Goal: Transaction & Acquisition: Purchase product/service

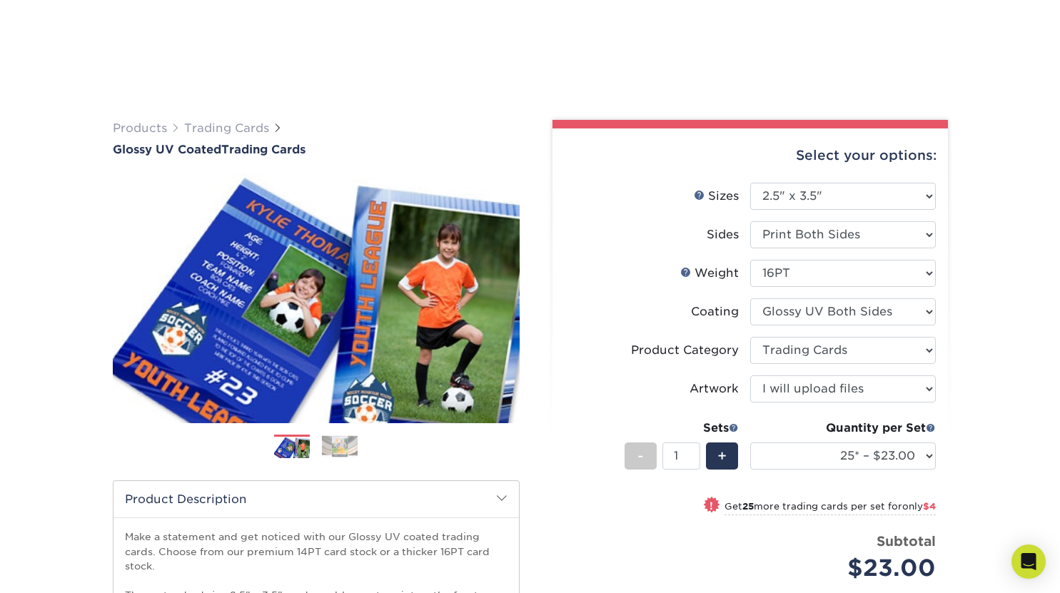
select select "2.50x3.50"
select select "c2f9bce9-36c2-409d-b101-c29d9d031e18"
select select "upload"
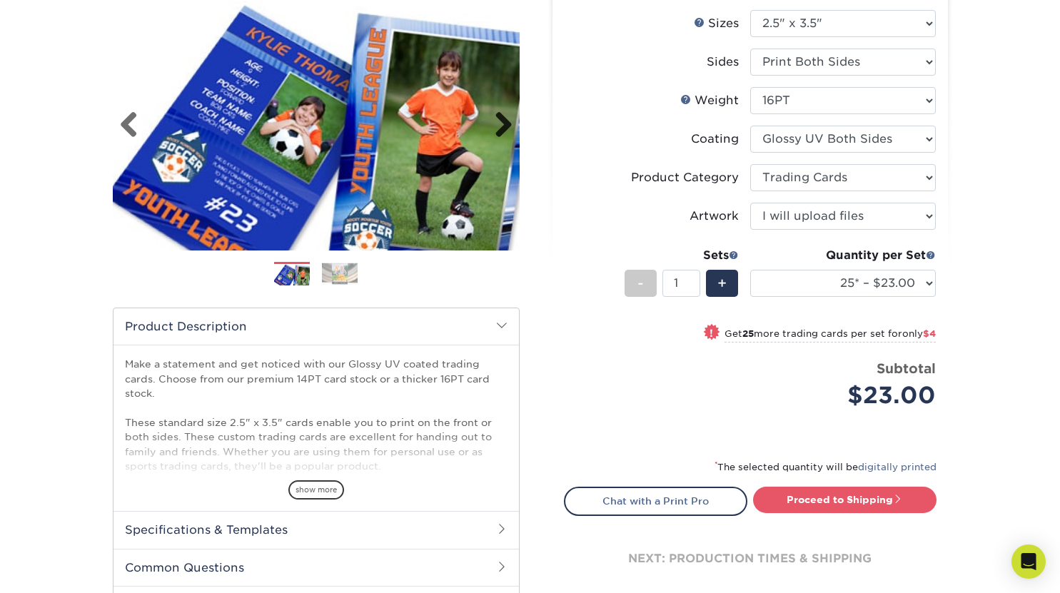
click at [502, 126] on link "Next" at bounding box center [498, 125] width 29 height 29
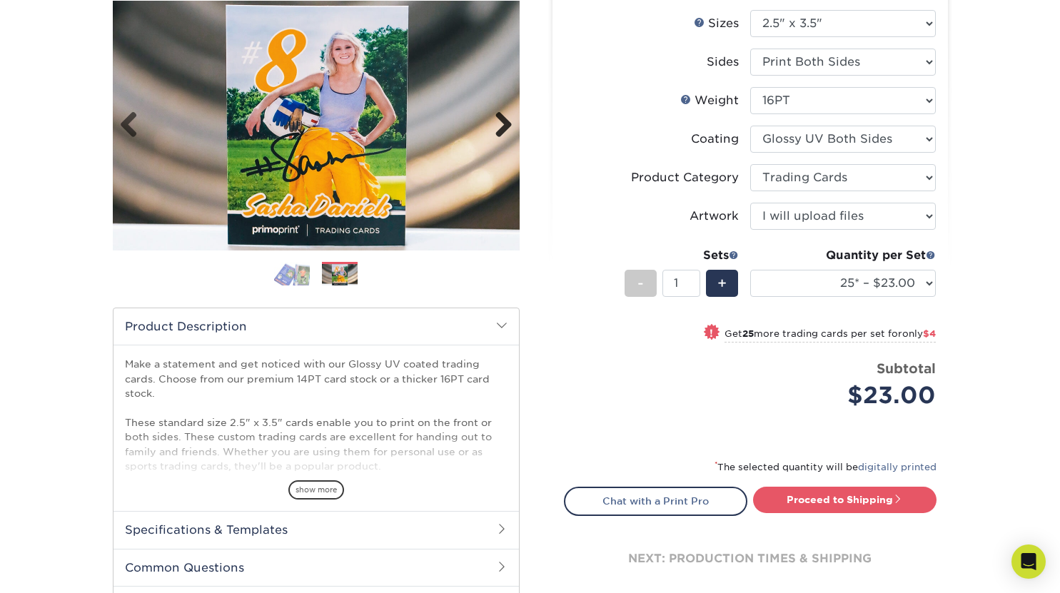
click at [502, 126] on link "Next" at bounding box center [498, 125] width 29 height 29
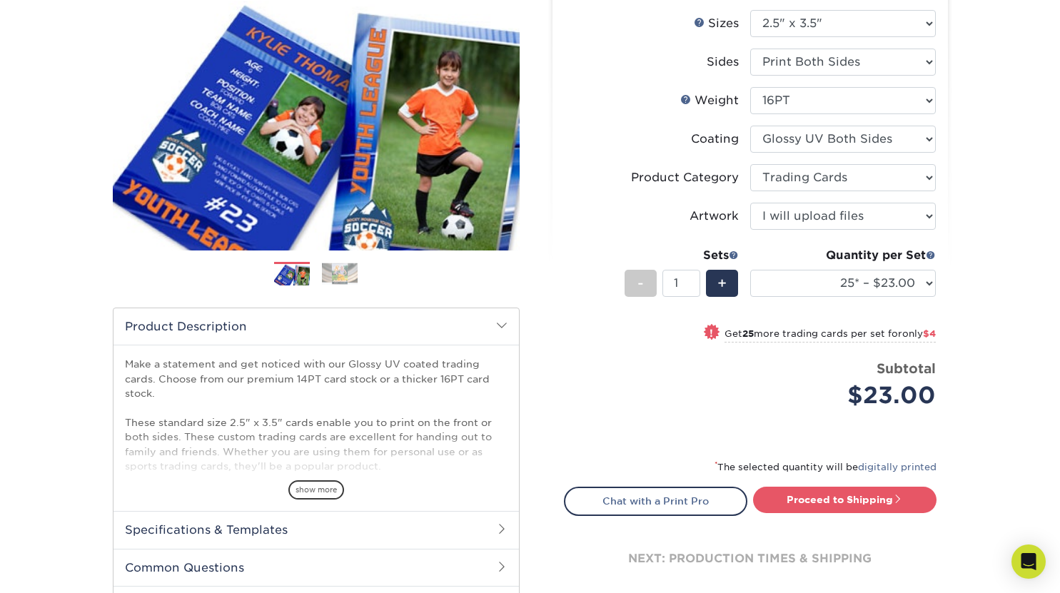
click at [584, 387] on div "Price per set $23.00" at bounding box center [658, 386] width 186 height 54
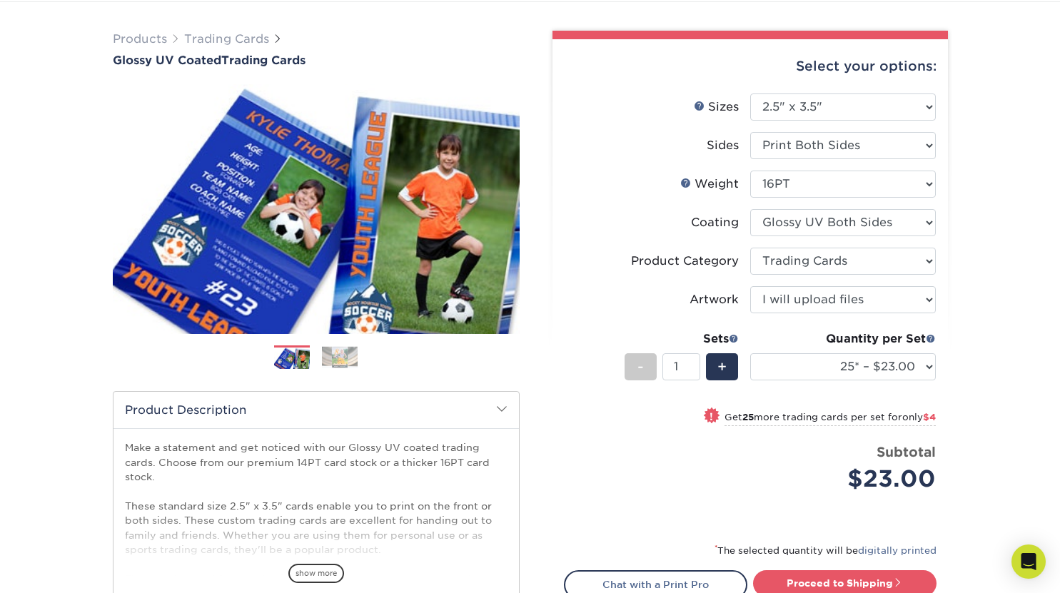
scroll to position [87, 0]
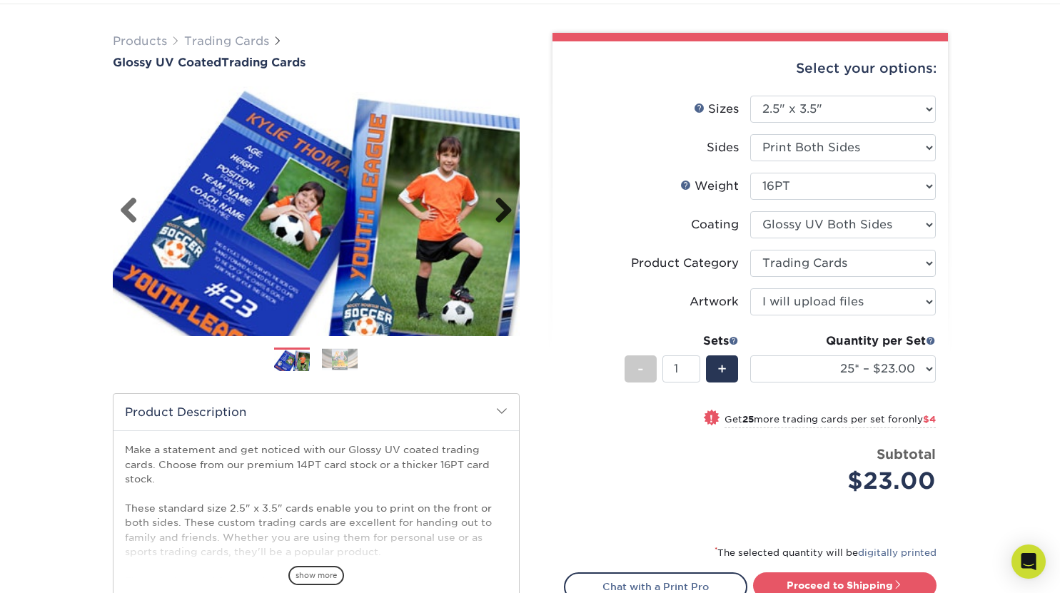
click at [505, 207] on link "Next" at bounding box center [498, 211] width 29 height 29
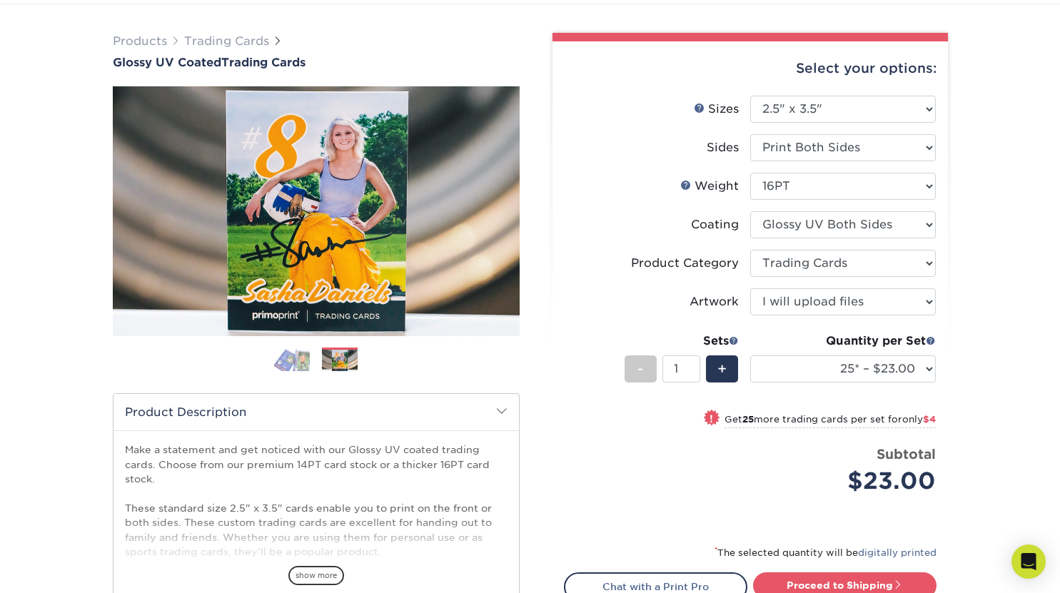
click at [576, 415] on div "! Get 25 more trading cards per set for only $4" at bounding box center [750, 427] width 371 height 34
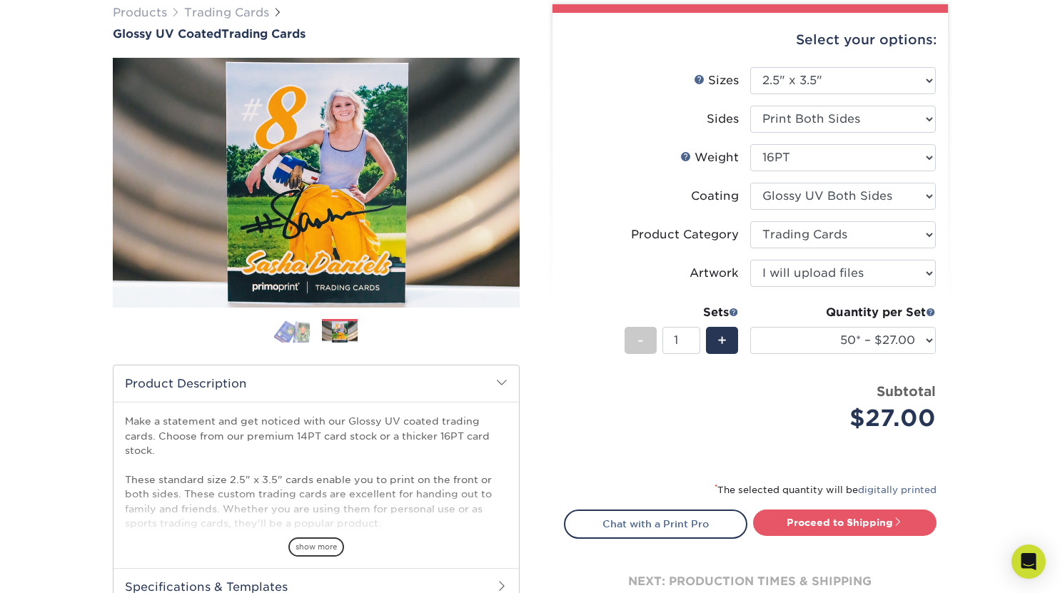
click at [576, 415] on div "Price per set $27.00" at bounding box center [658, 409] width 186 height 54
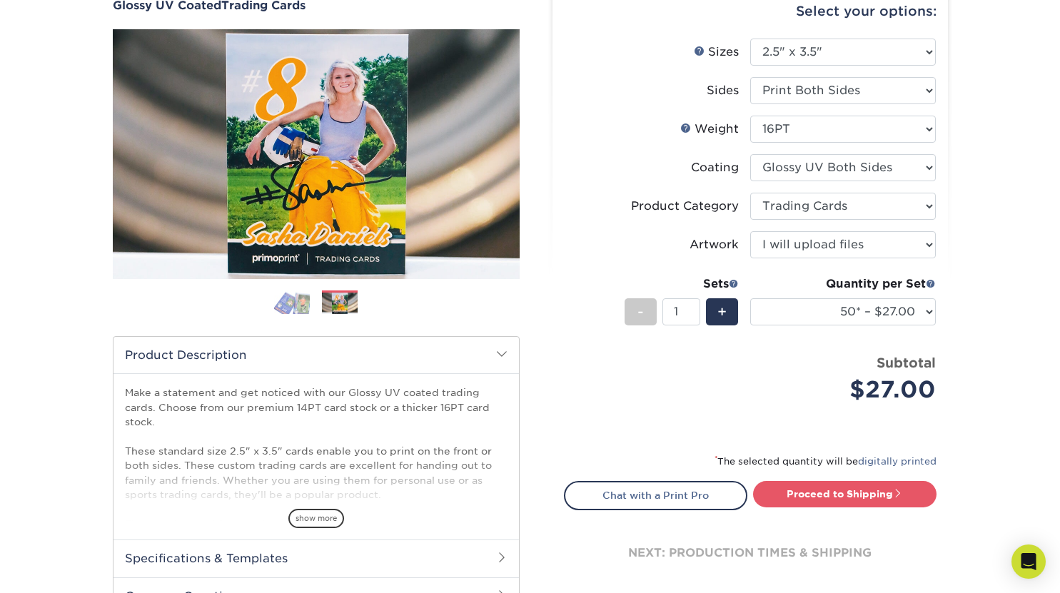
scroll to position [173, 0]
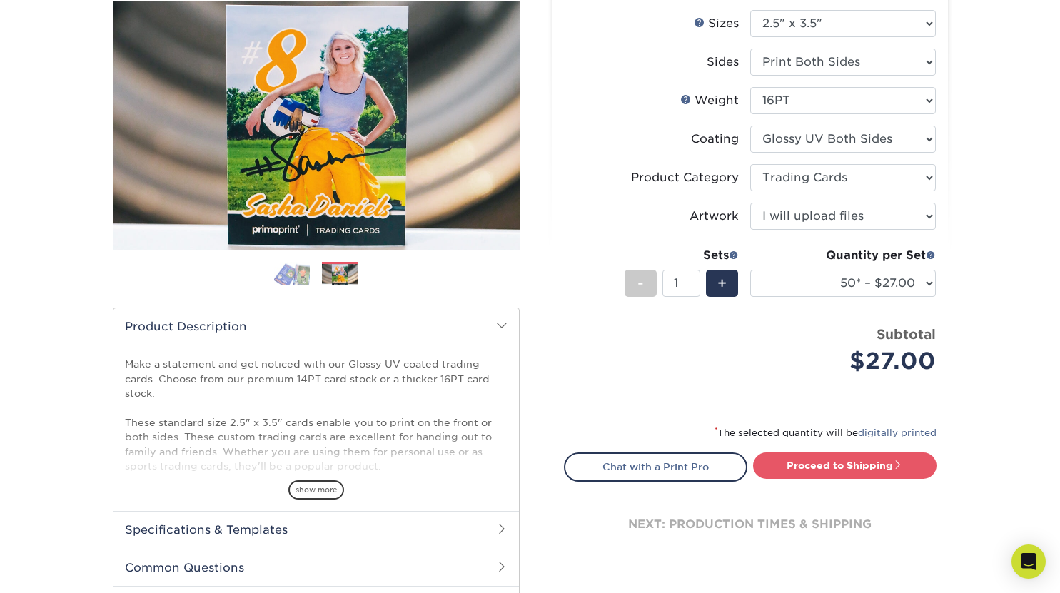
click at [877, 263] on div "Quantity per Set" at bounding box center [843, 255] width 186 height 17
click at [856, 278] on select "25* – $23.00 50* – $27.00 75* – $33.00 100* – $37.00 250* – $47.00 500 – $58.00…" at bounding box center [843, 283] width 186 height 27
select select "25* – $23.00"
click at [750, 270] on select "25* – $23.00 50* – $27.00 75* – $33.00 100* – $37.00 250* – $47.00 500 – $58.00…" at bounding box center [843, 283] width 186 height 27
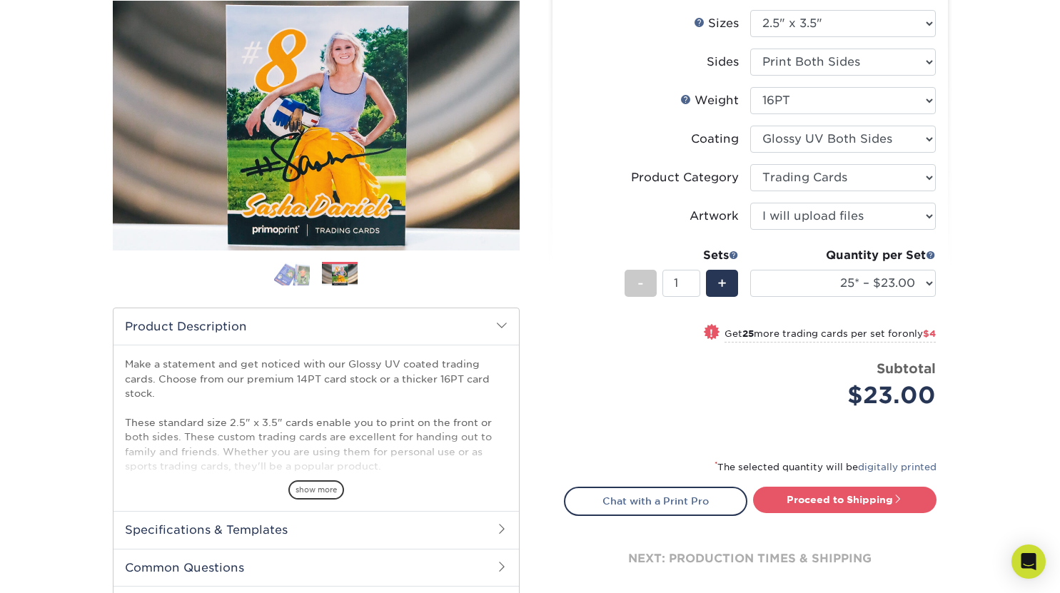
click at [1004, 272] on div "Products Trading Cards Glossy UV Coated Trading Cards Previous Next /" at bounding box center [530, 300] width 1060 height 762
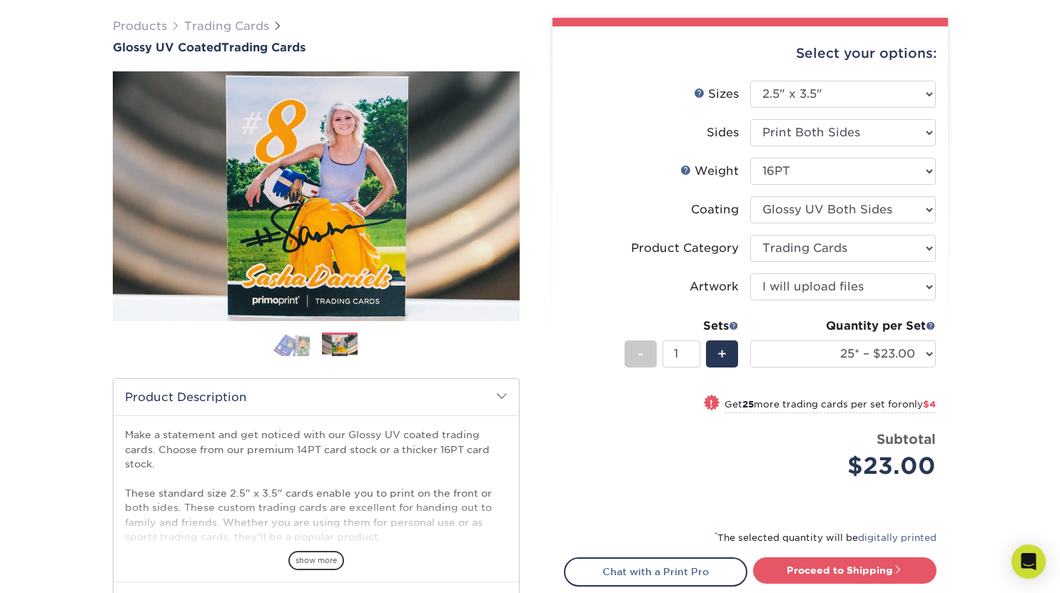
scroll to position [150, 0]
